Goal: Communication & Community: Participate in discussion

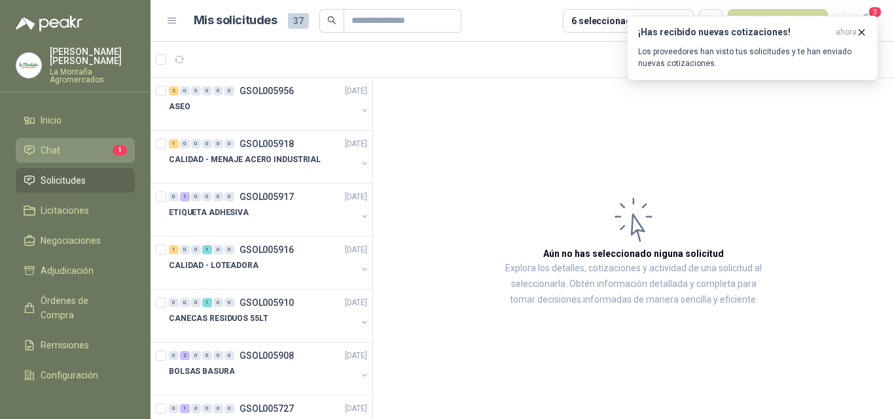
click at [54, 150] on span "Chat" at bounding box center [51, 150] width 20 height 14
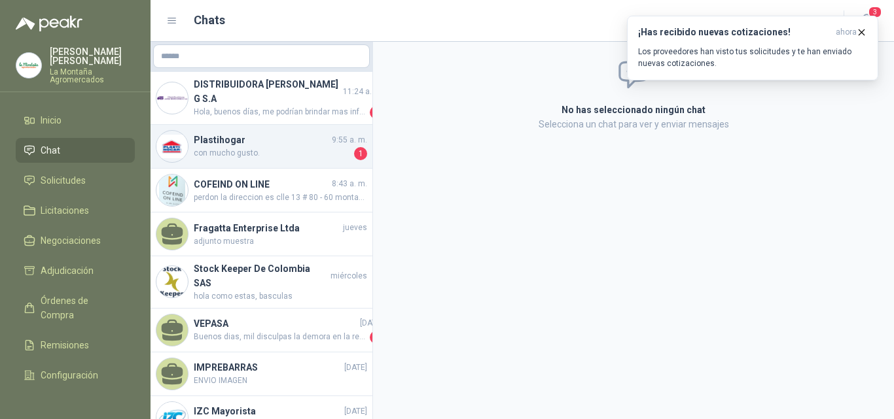
click at [239, 143] on h4 "Plastihogar" at bounding box center [261, 140] width 135 height 14
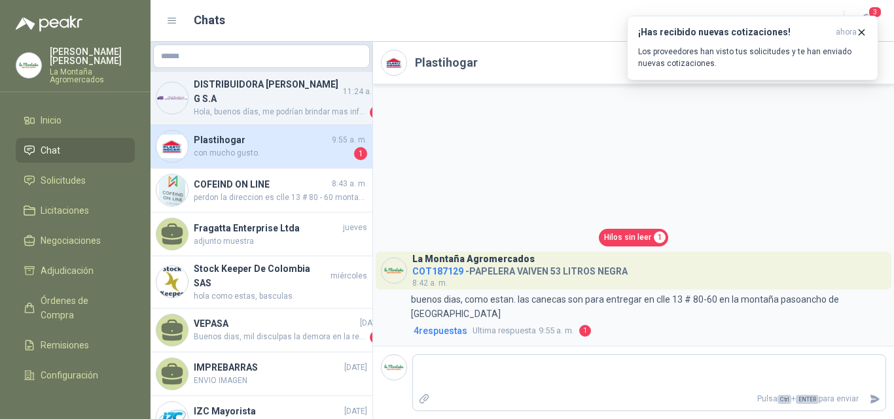
click at [239, 90] on h4 "DISTRIBUIDORA [PERSON_NAME] G S.A" at bounding box center [267, 91] width 147 height 29
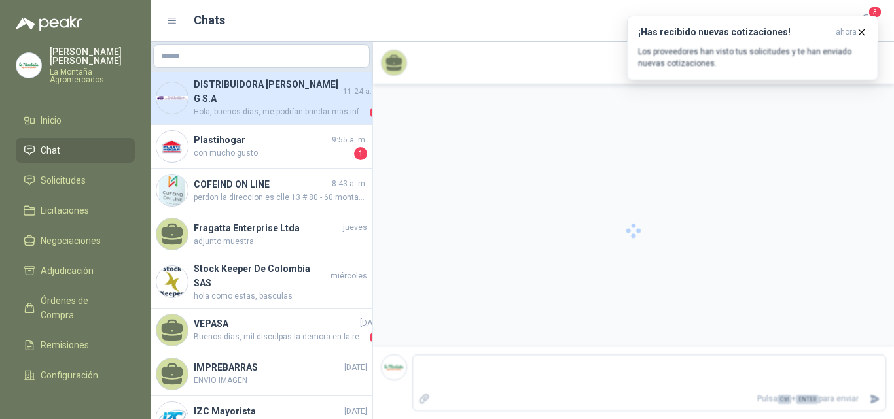
scroll to position [58, 0]
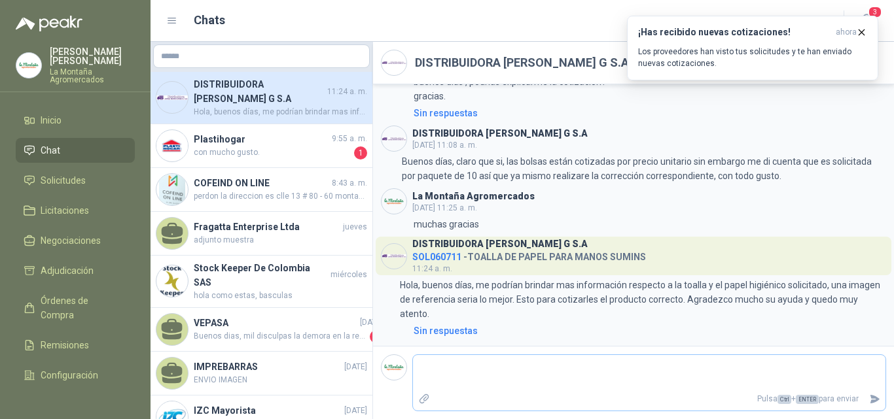
click at [487, 382] on textarea at bounding box center [649, 373] width 472 height 30
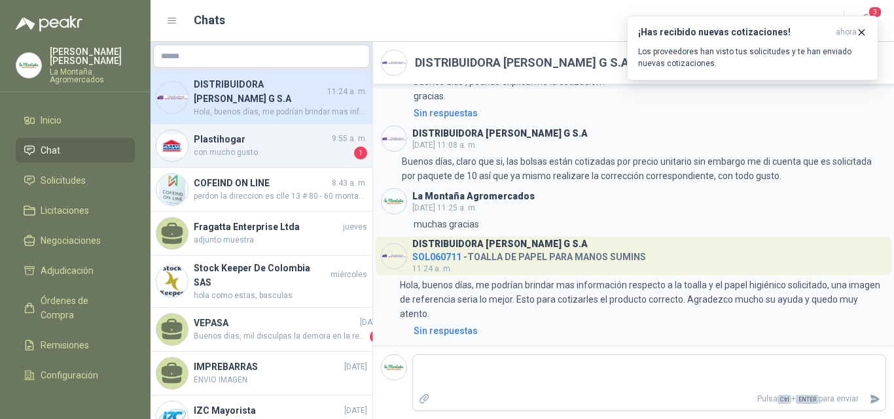
click at [232, 152] on span "con mucho gusto." at bounding box center [273, 153] width 158 height 13
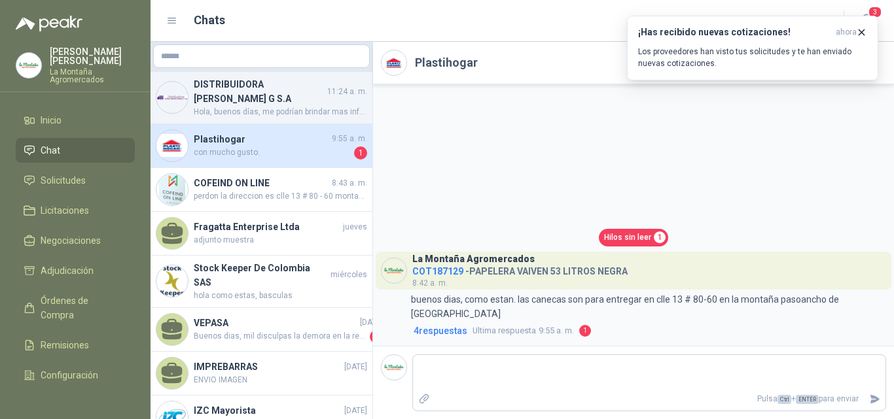
click at [242, 97] on h4 "DISTRIBUIDORA [PERSON_NAME] G S.A" at bounding box center [259, 91] width 131 height 29
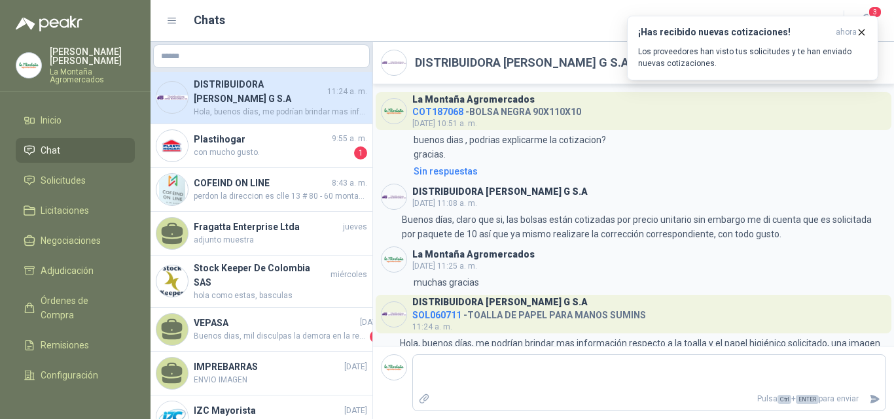
scroll to position [58, 0]
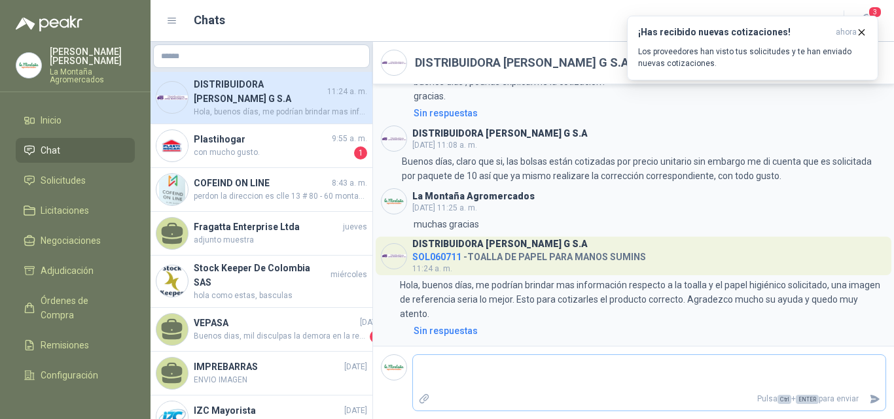
click at [454, 385] on textarea at bounding box center [649, 373] width 472 height 30
